Goal: Find specific page/section: Find specific page/section

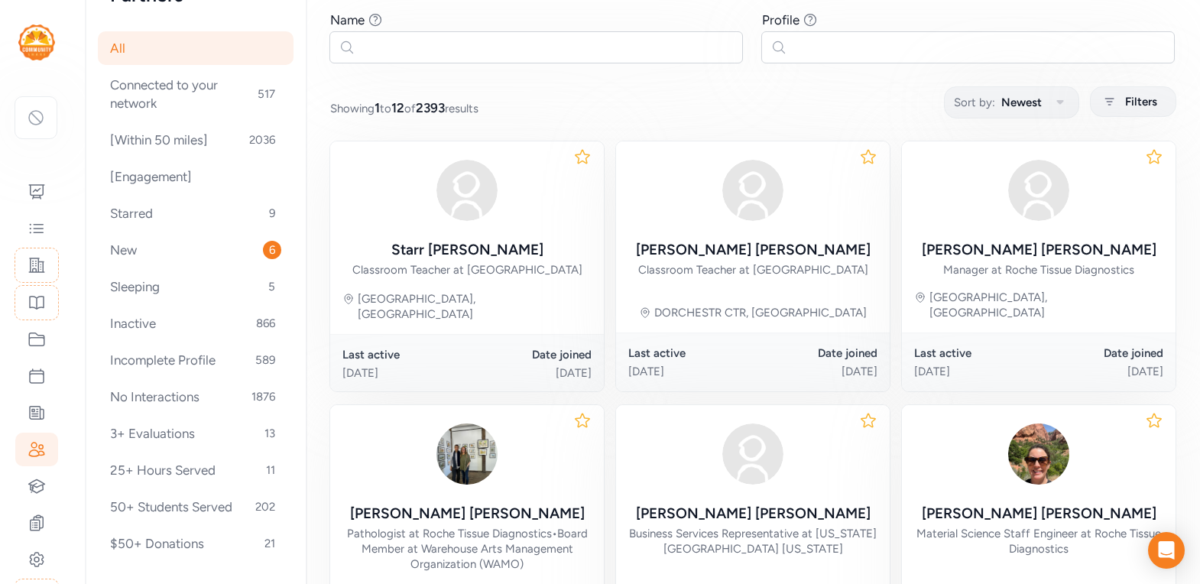
scroll to position [35, 0]
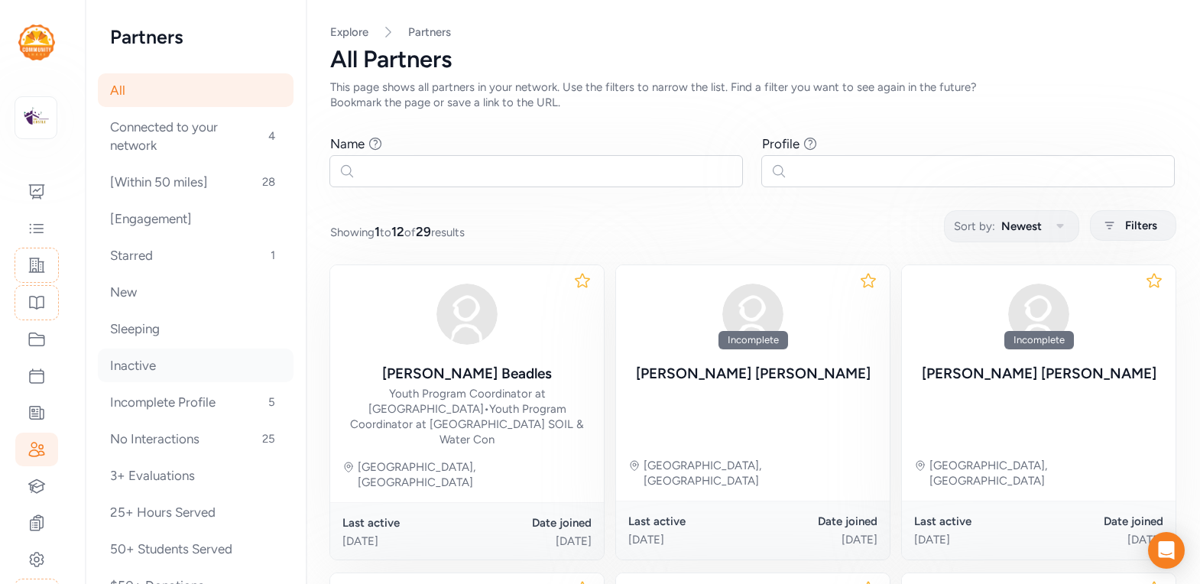
scroll to position [42, 0]
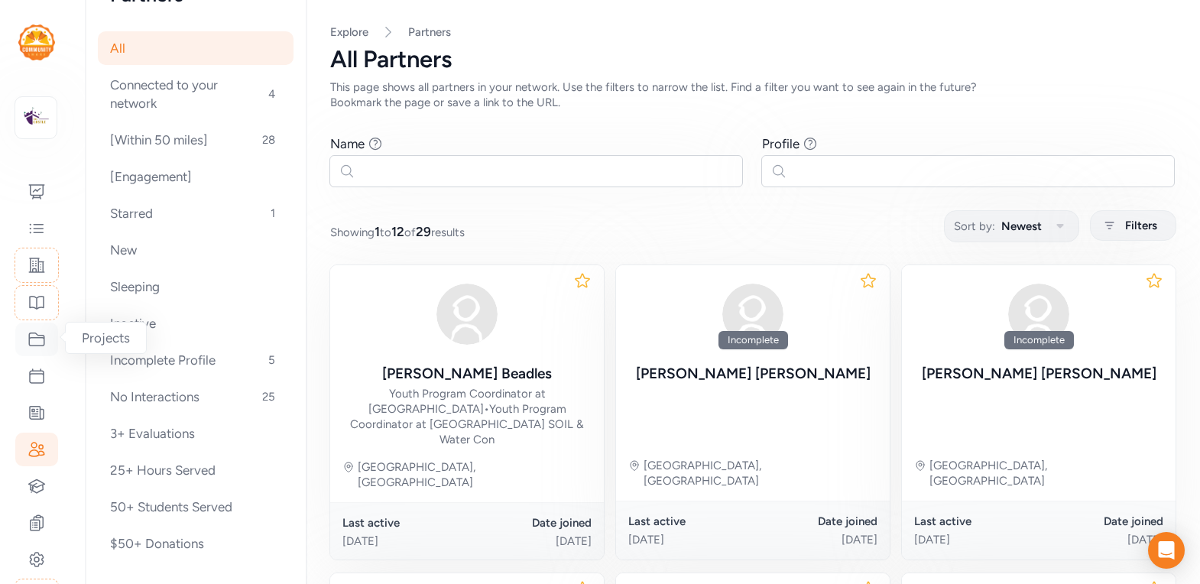
click at [42, 342] on icon at bounding box center [37, 339] width 18 height 18
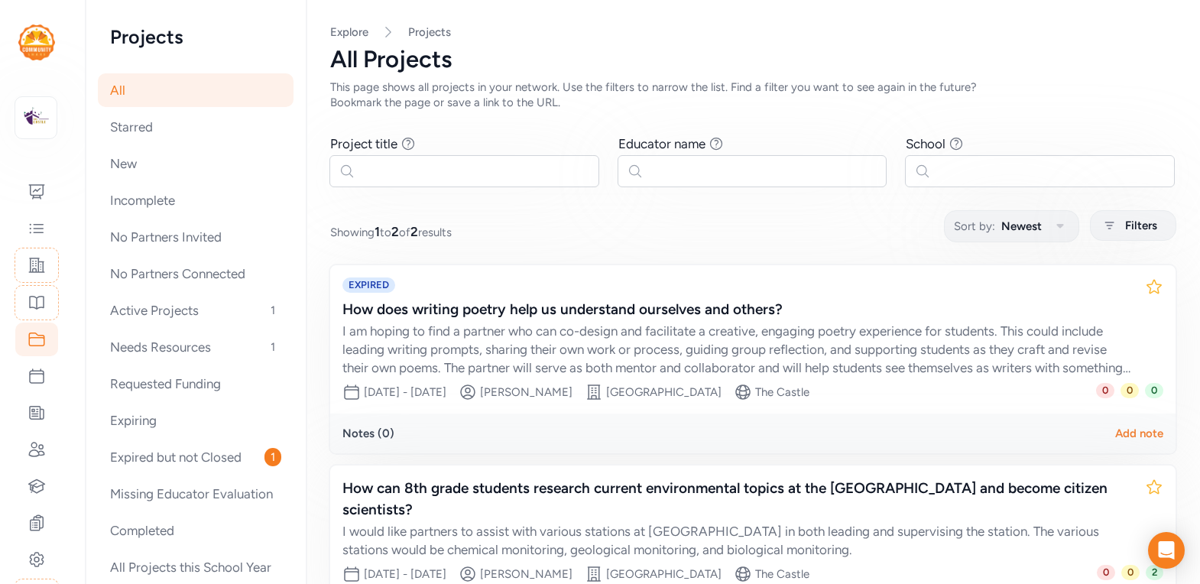
scroll to position [1, 0]
click at [177, 274] on div "No Partners Connected" at bounding box center [196, 274] width 196 height 34
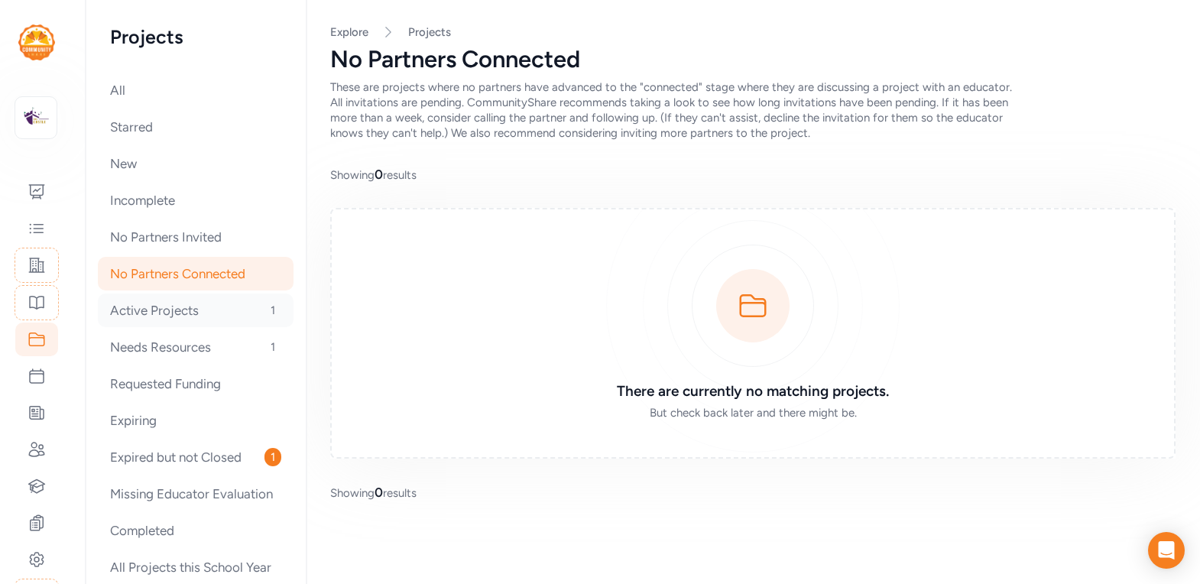
click at [164, 316] on div "Active Projects 1" at bounding box center [196, 311] width 196 height 34
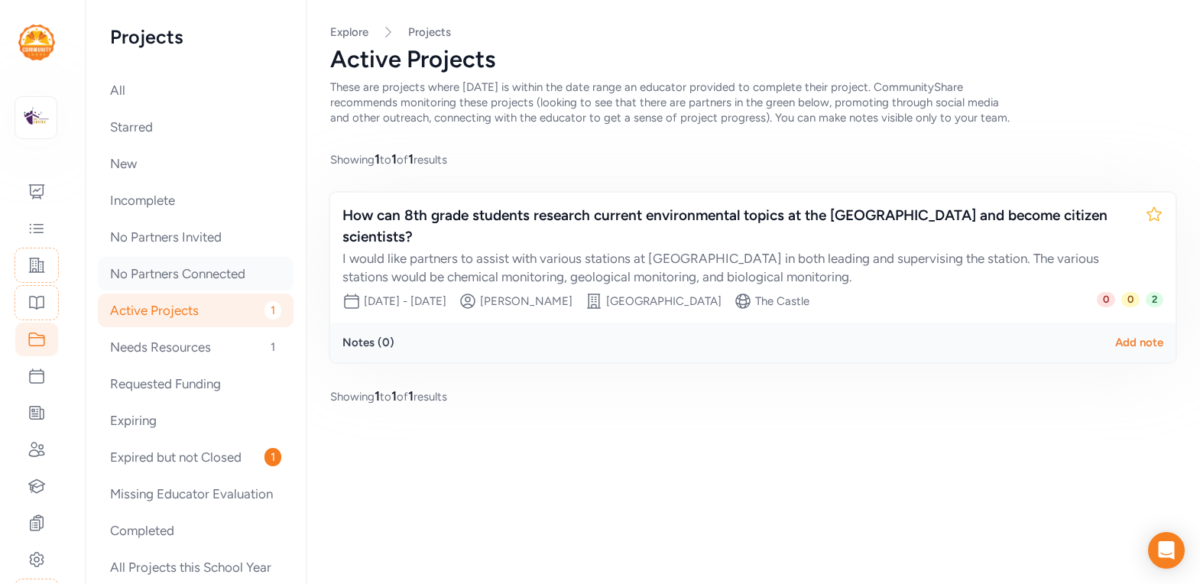
click at [188, 276] on div "No Partners Connected" at bounding box center [196, 274] width 196 height 34
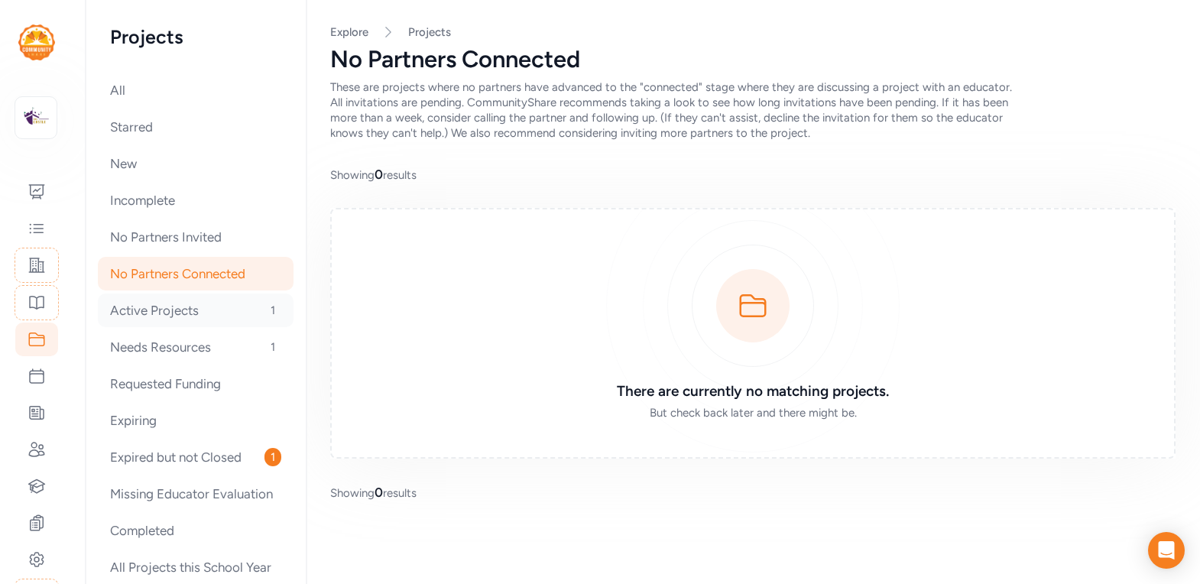
click at [157, 317] on div "Active Projects 1" at bounding box center [196, 311] width 196 height 34
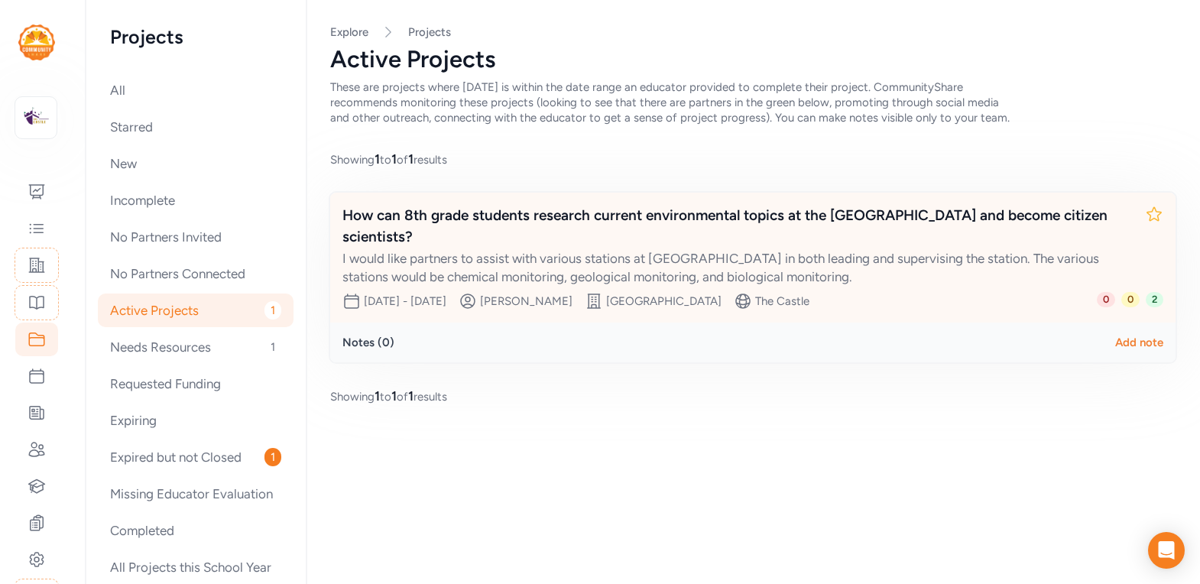
click at [594, 240] on div "How can 8th grade students research current environmental topics at the DePauw …" at bounding box center [738, 226] width 791 height 43
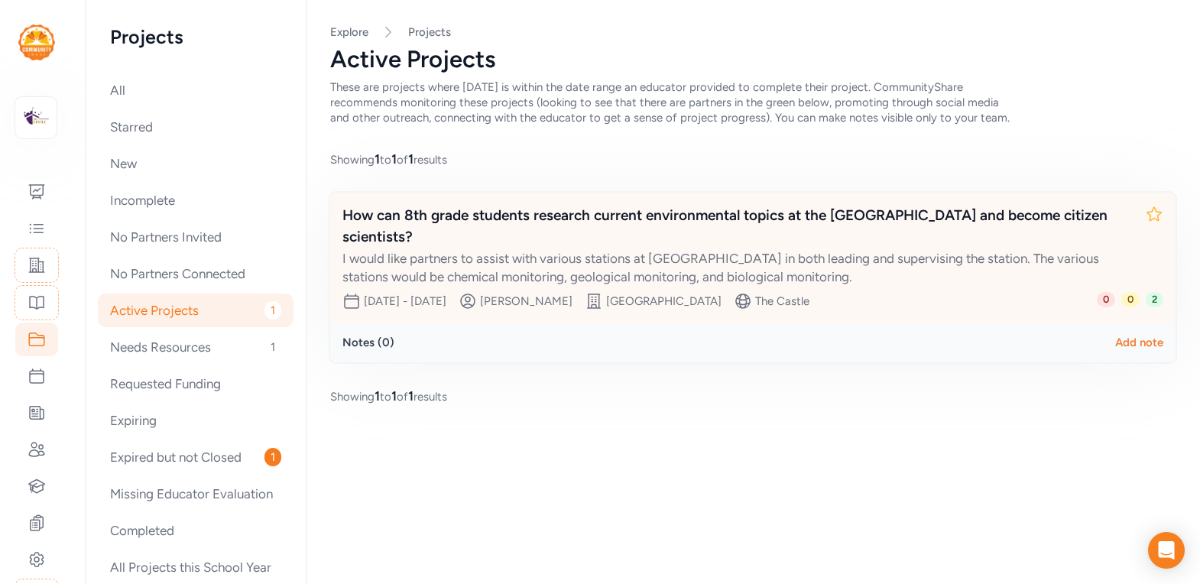
click at [1030, 261] on div "I would like partners to assist with various stations at Big Walnut Creek in bo…" at bounding box center [738, 267] width 791 height 37
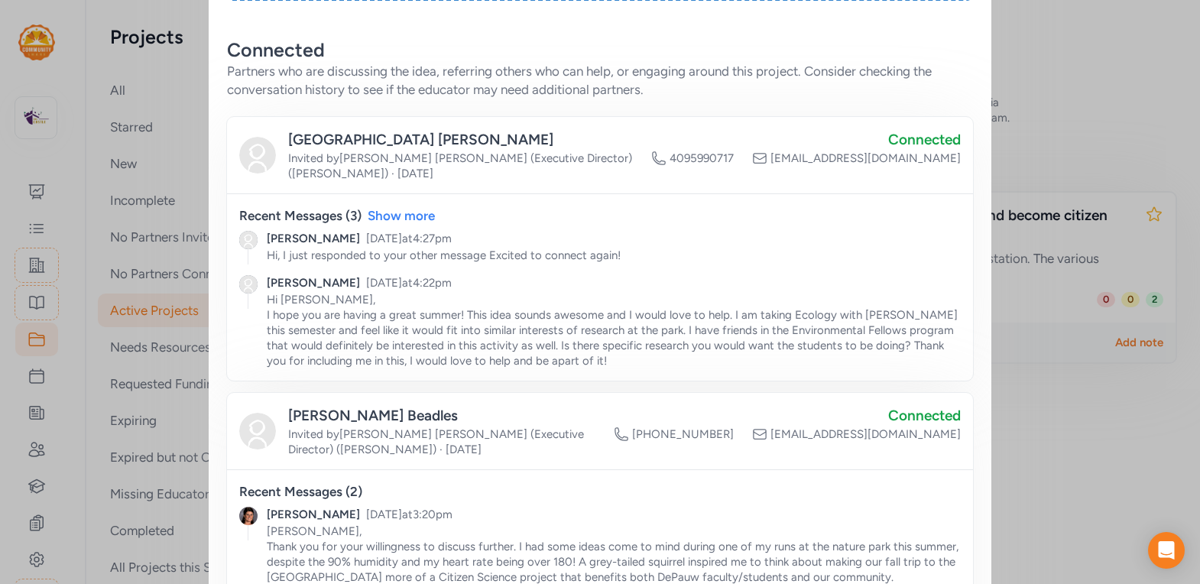
scroll to position [500, 0]
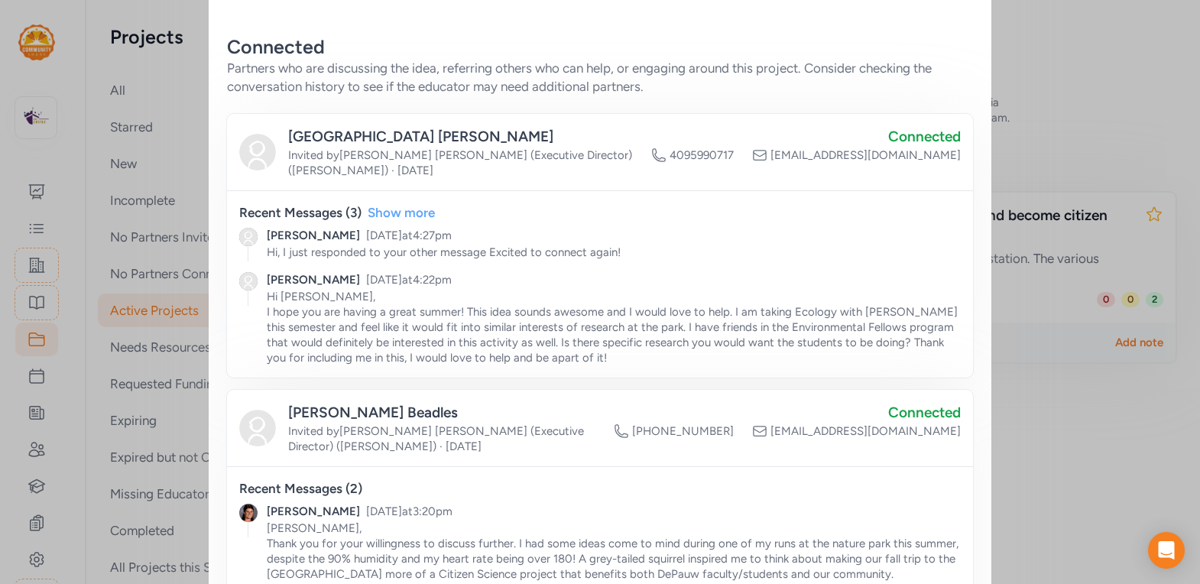
click at [408, 203] on div "Show more" at bounding box center [401, 212] width 67 height 18
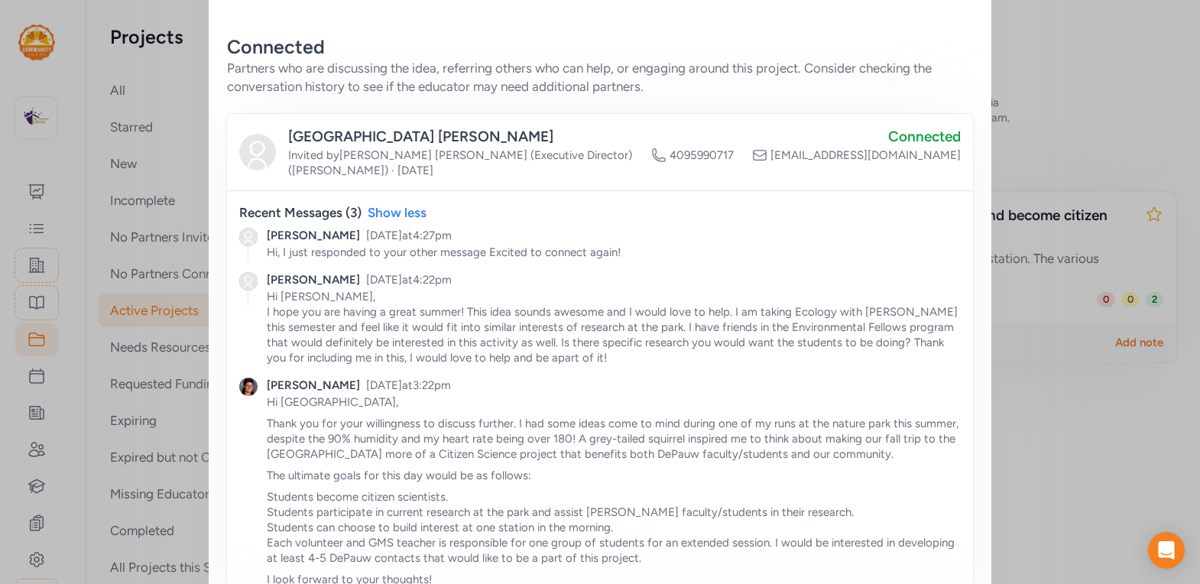
scroll to position [502, 0]
click at [1010, 99] on div "Close Project How can 8th grade students research current environmental topics …" at bounding box center [600, 467] width 1200 height 1938
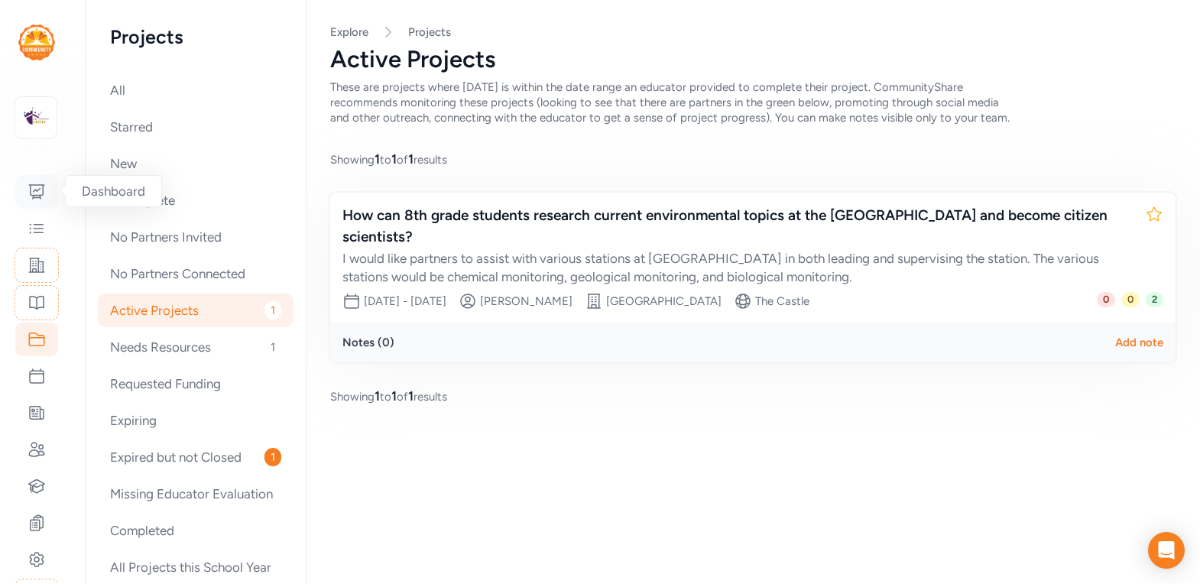
click at [43, 190] on icon at bounding box center [36, 192] width 15 height 14
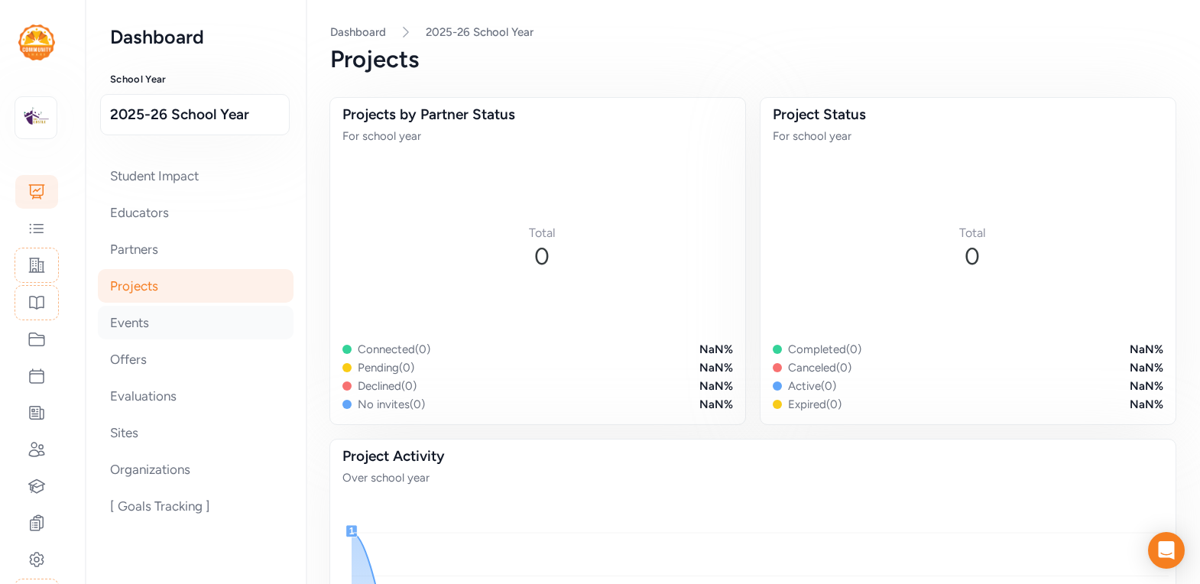
click at [209, 320] on div "Events" at bounding box center [196, 323] width 196 height 34
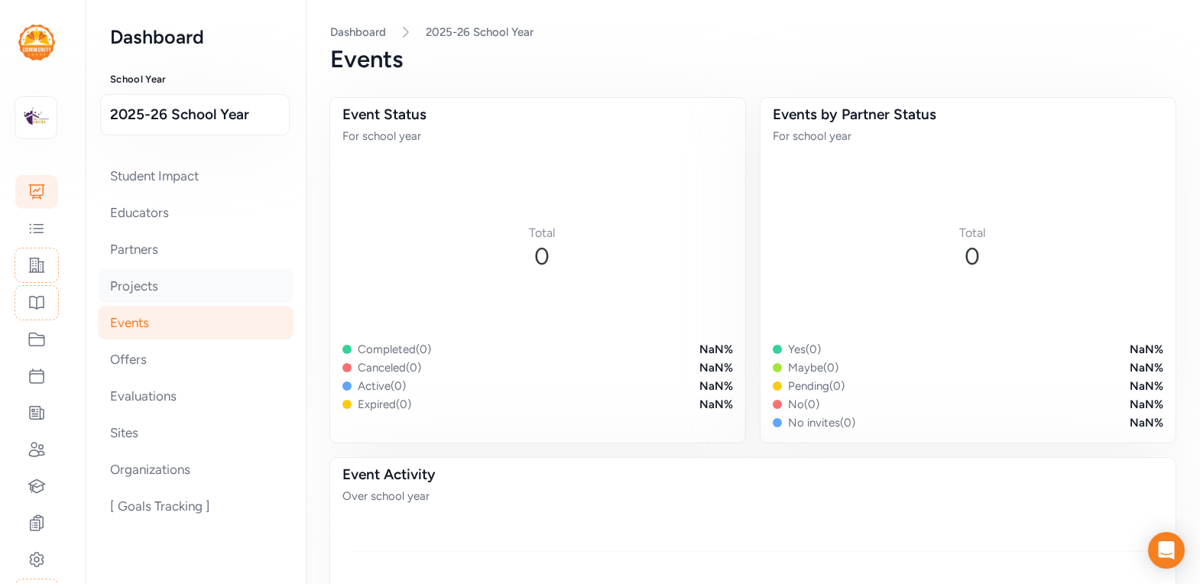
click at [204, 273] on div "Projects" at bounding box center [196, 286] width 196 height 34
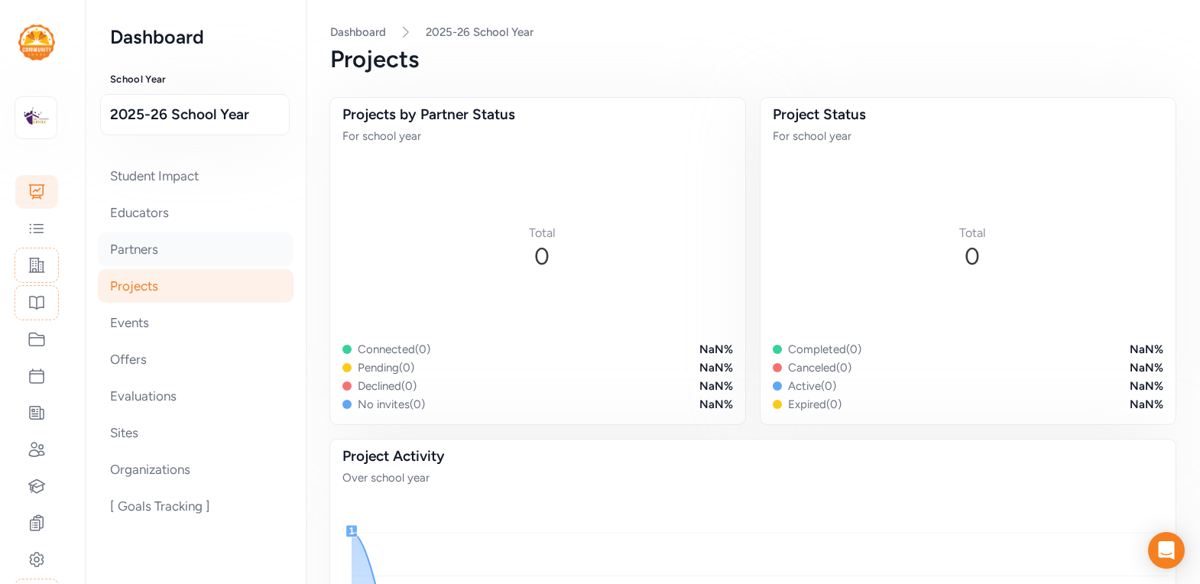
click at [205, 239] on div "Partners" at bounding box center [196, 249] width 196 height 34
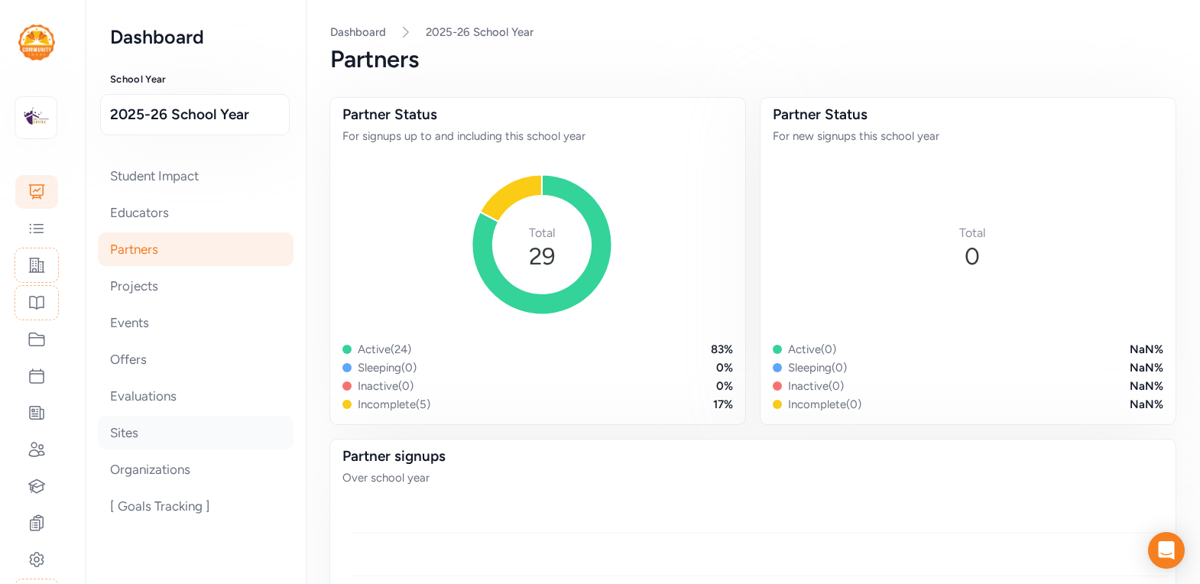
click at [115, 439] on div "Sites" at bounding box center [196, 433] width 196 height 34
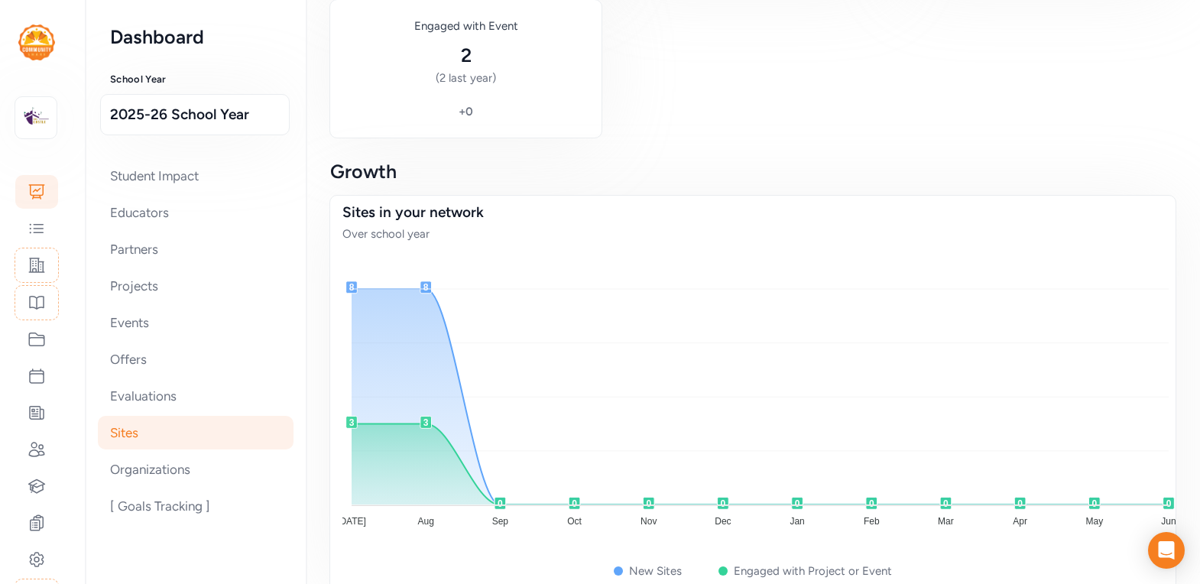
scroll to position [279, 0]
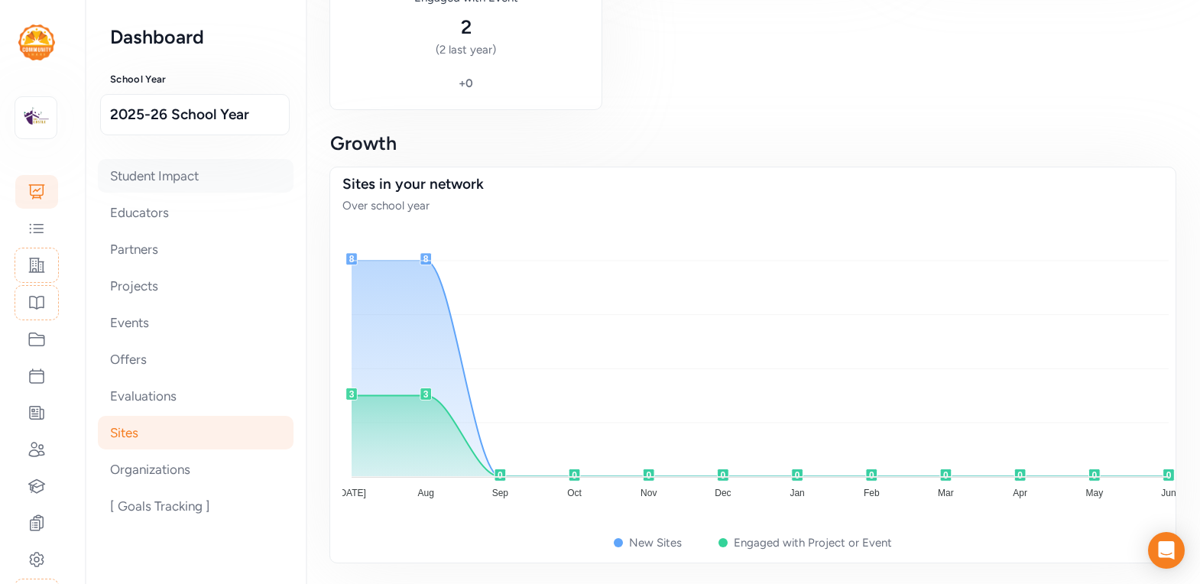
click at [167, 173] on div "Student Impact" at bounding box center [196, 176] width 196 height 34
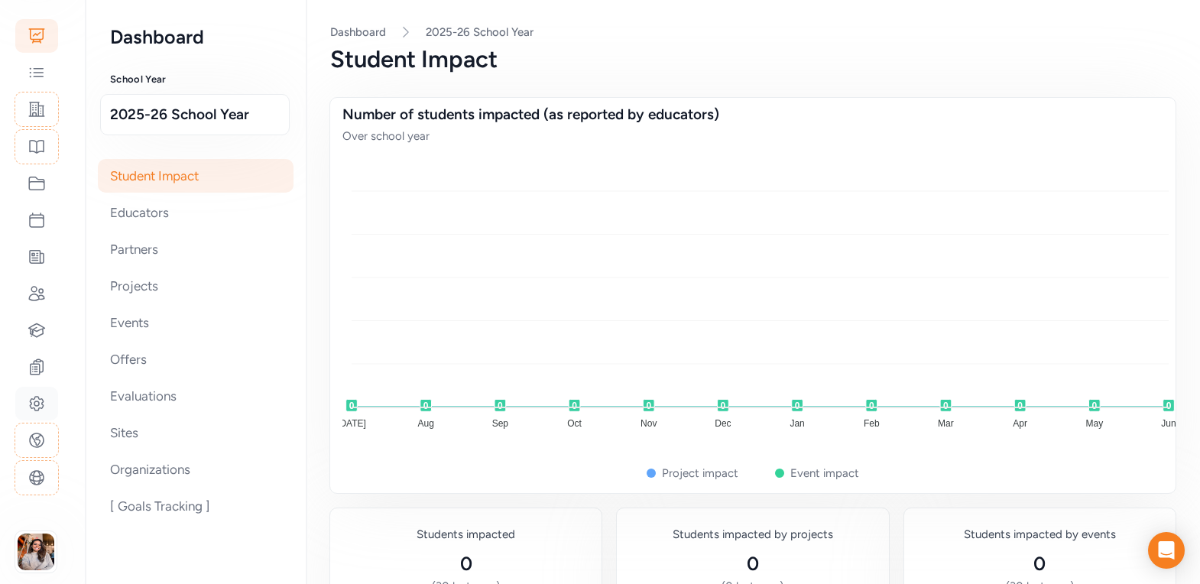
scroll to position [165, 0]
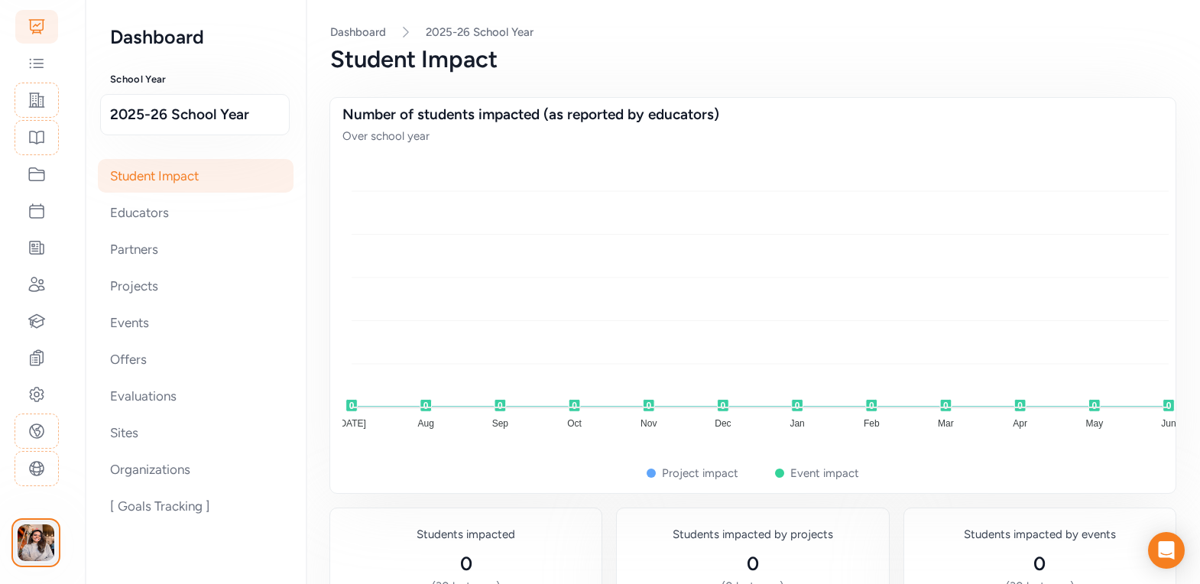
click at [36, 527] on img "button" at bounding box center [36, 542] width 37 height 37
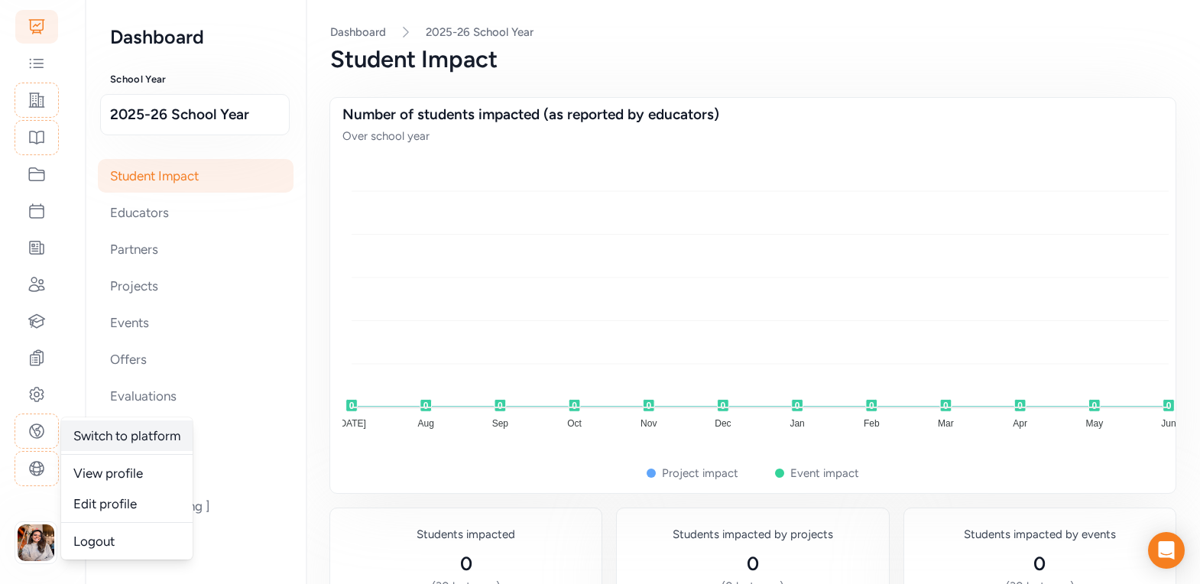
click at [124, 444] on link "Switch to platform" at bounding box center [126, 435] width 131 height 31
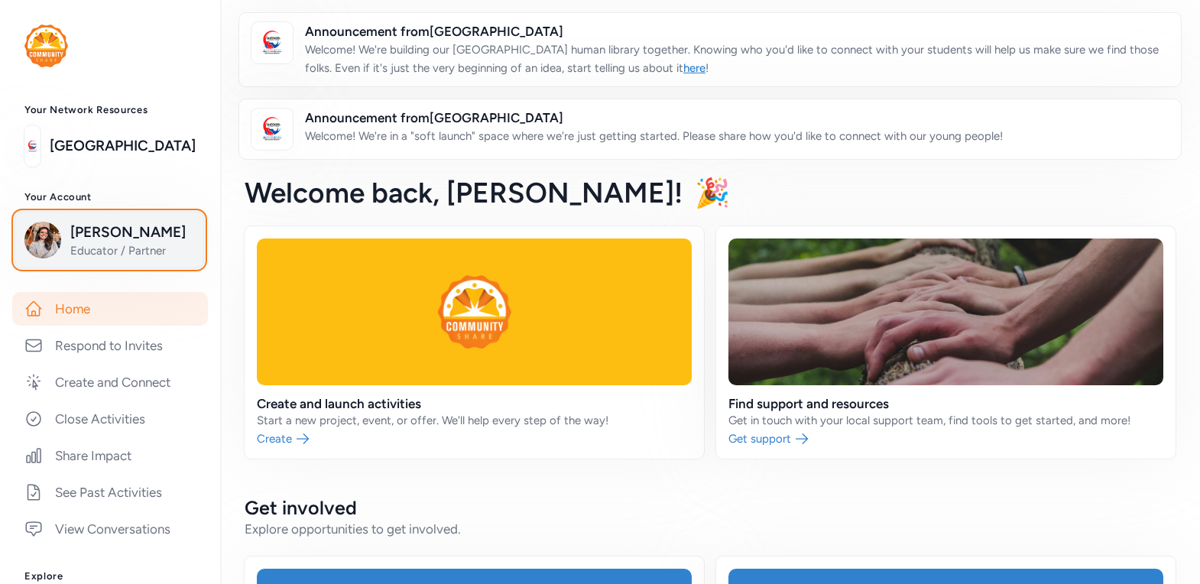
click at [80, 237] on span "Arelys Alcozer" at bounding box center [132, 232] width 124 height 21
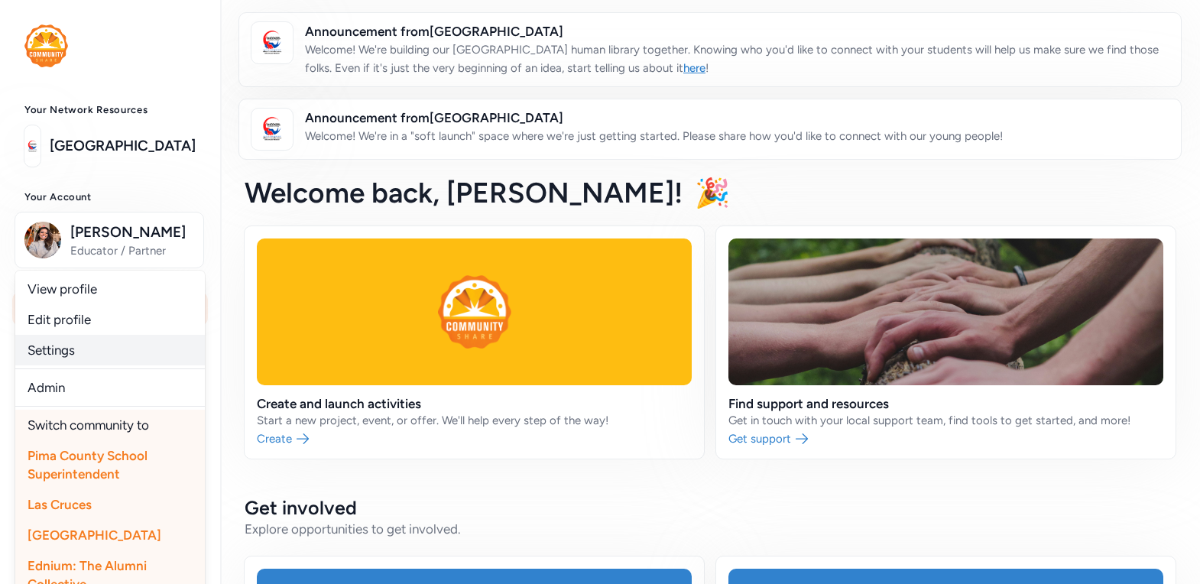
scroll to position [434, 0]
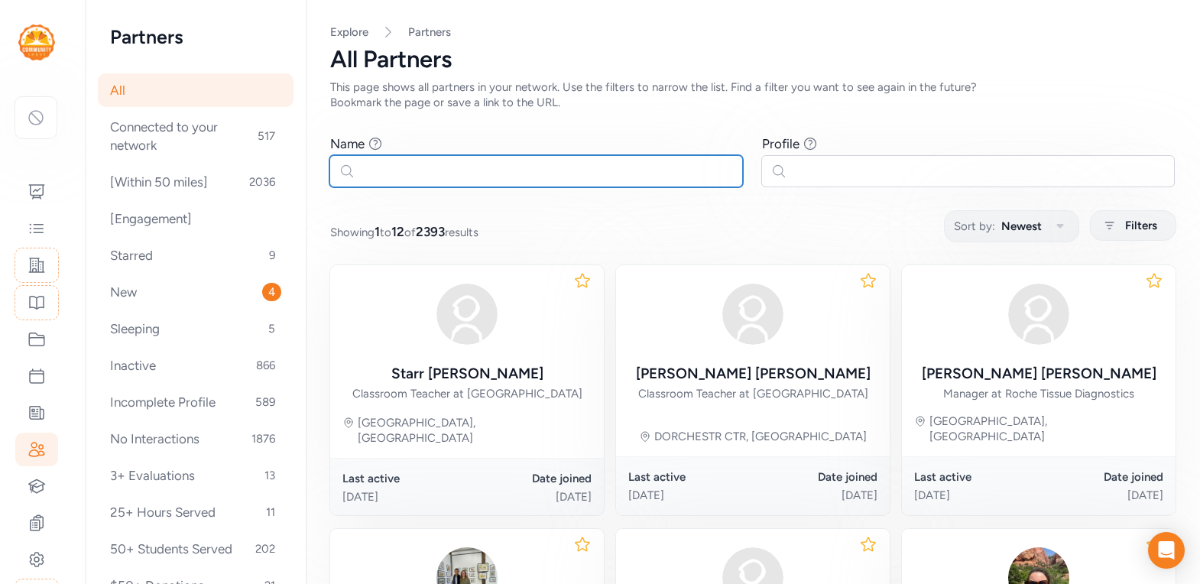
click at [491, 164] on input "text" at bounding box center [537, 171] width 414 height 32
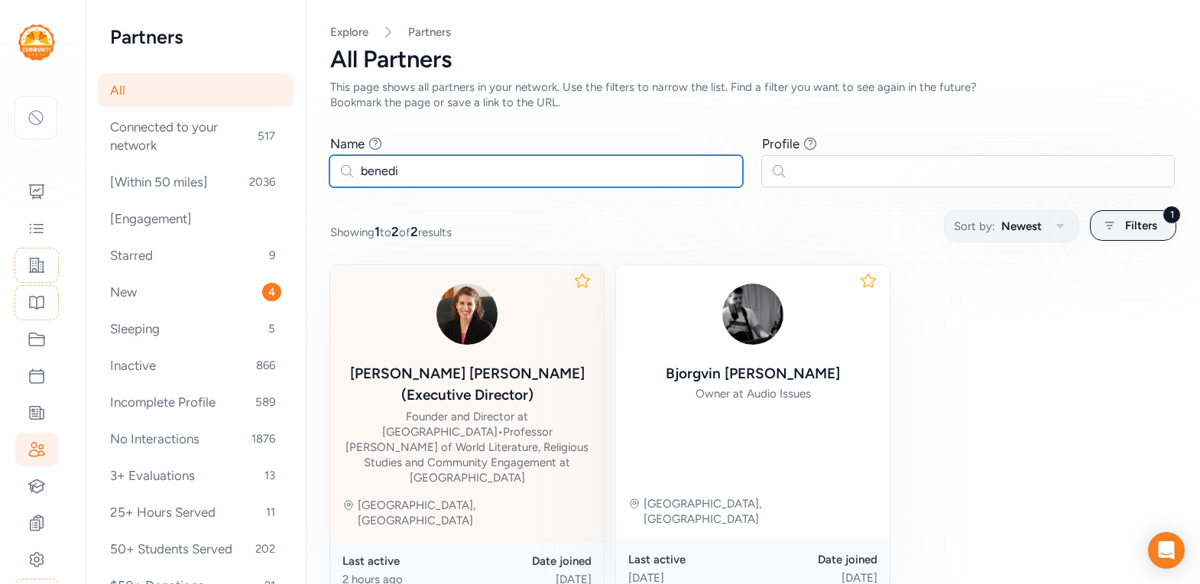
type input "benedi"
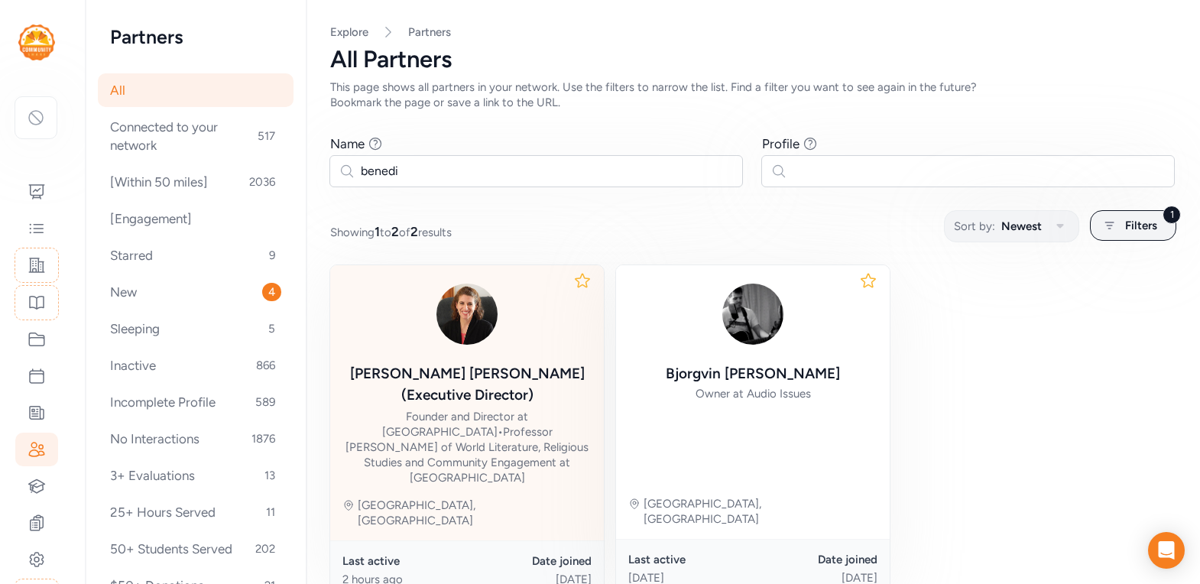
click at [471, 364] on div "Beth Benedix (Executive Director)" at bounding box center [467, 384] width 249 height 43
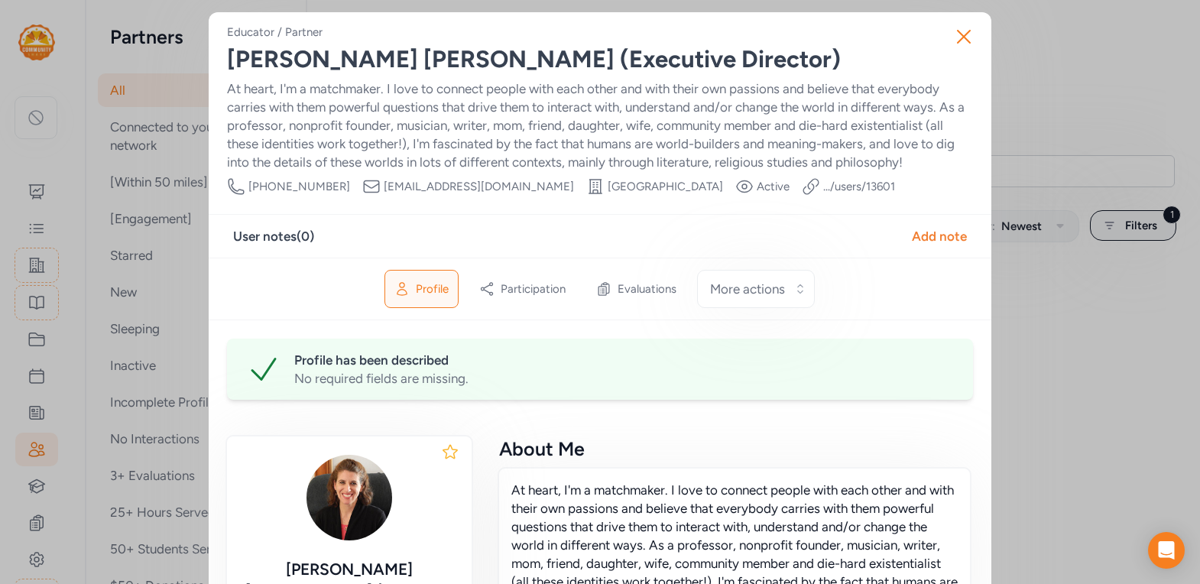
click at [823, 187] on link ".../users/ 13601" at bounding box center [859, 186] width 72 height 15
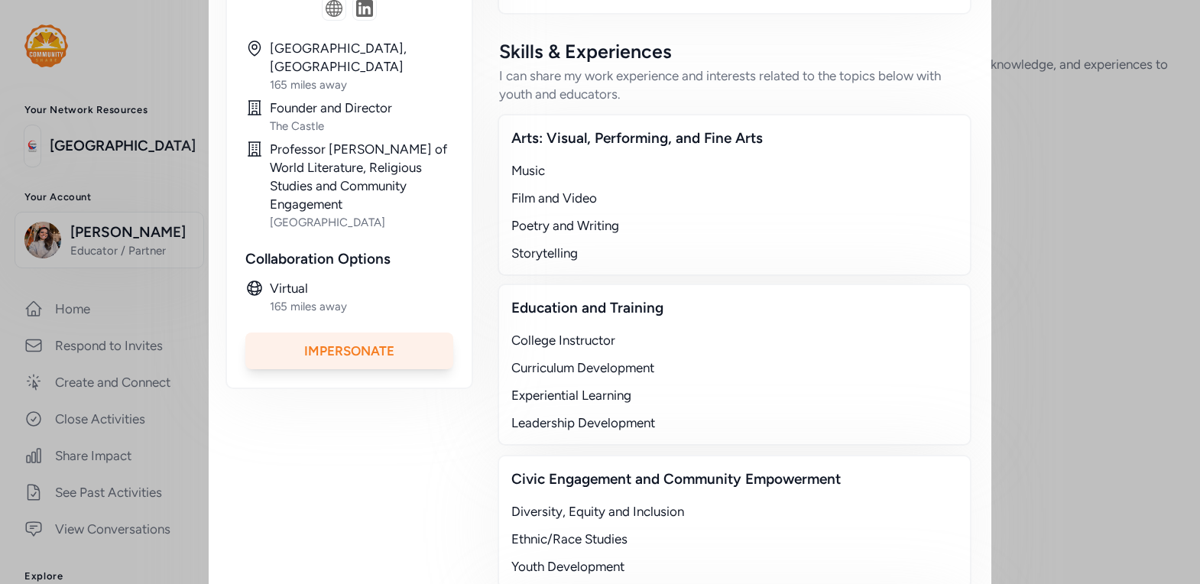
scroll to position [498, 0]
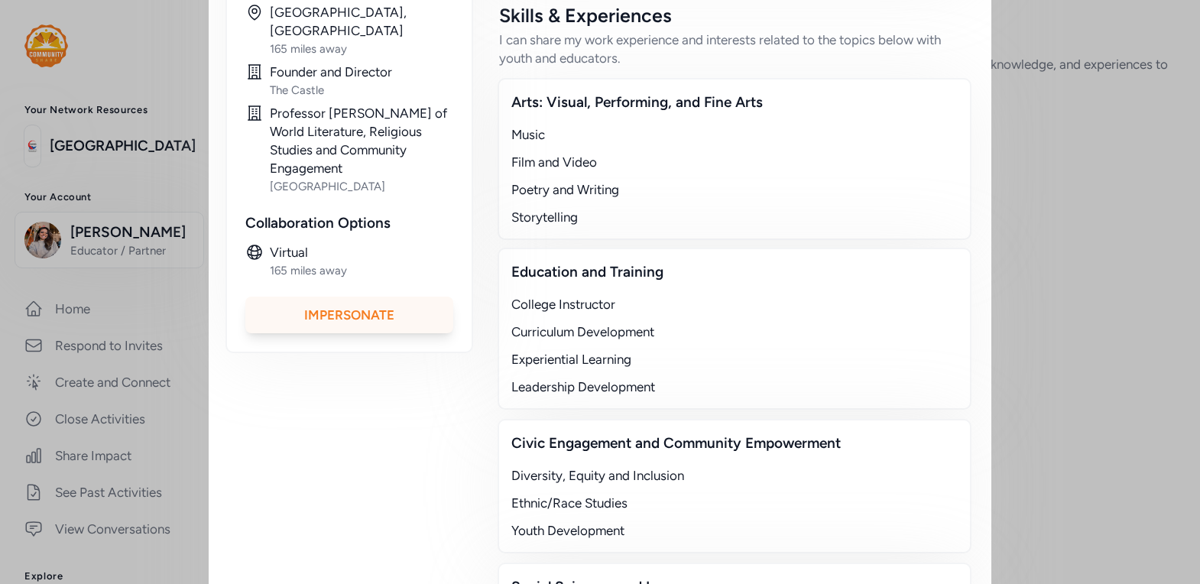
click at [393, 297] on div "Impersonate" at bounding box center [349, 315] width 208 height 37
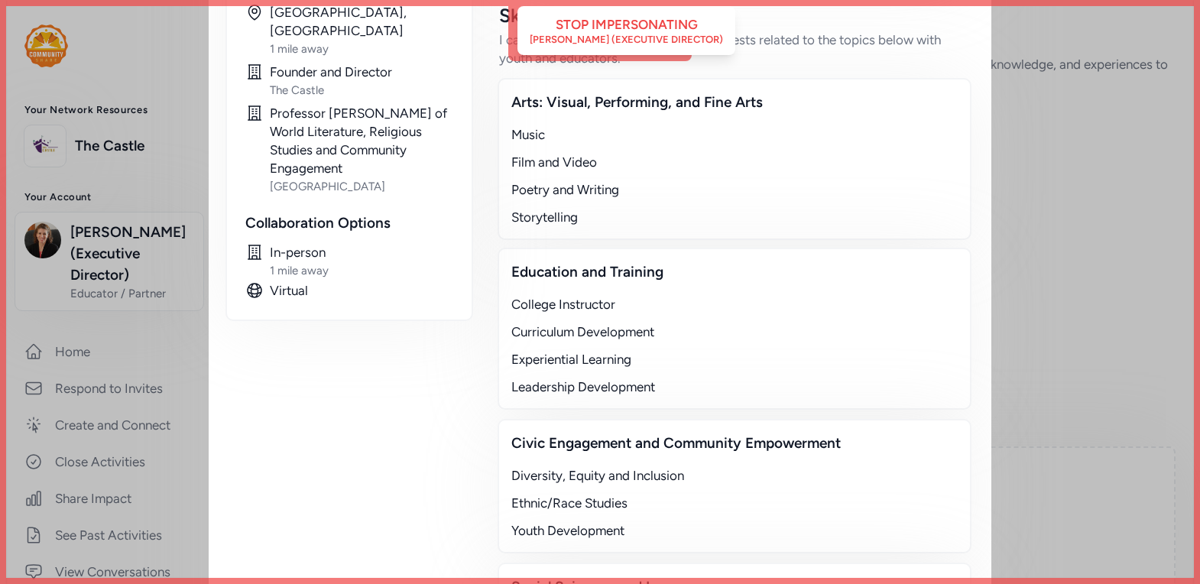
click at [1034, 141] on div "Close Ready to connect with Beth ? You can message them about your offer, ask a…" at bounding box center [600, 208] width 1200 height 1413
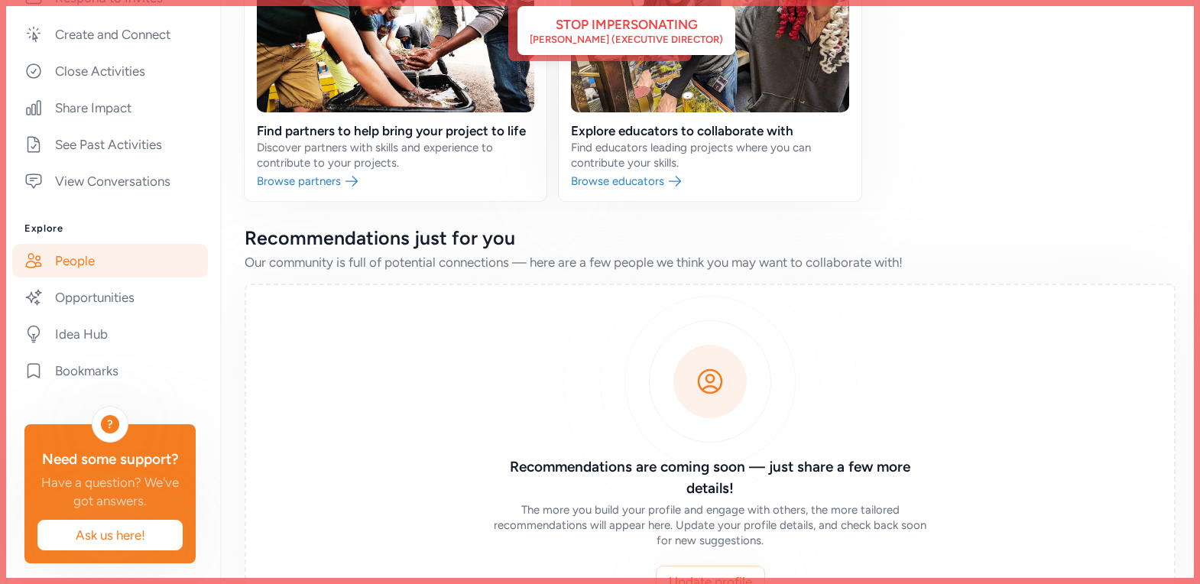
scroll to position [392, 0]
